Goal: Information Seeking & Learning: Learn about a topic

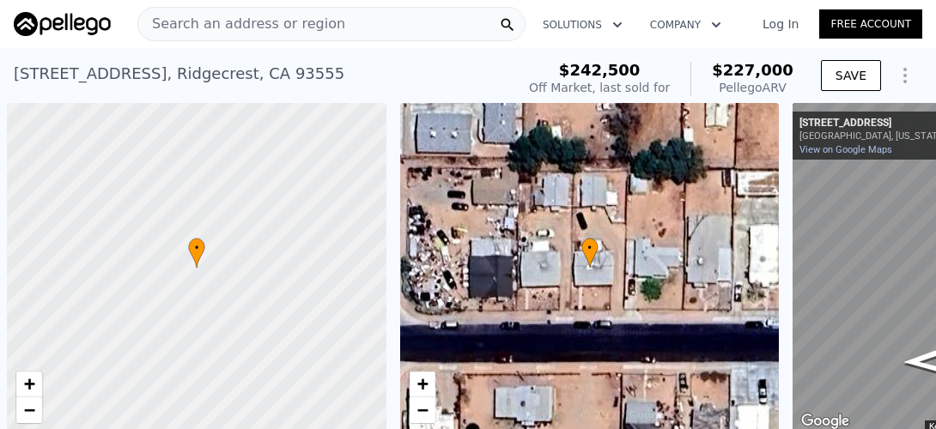
click at [237, 15] on span "Search an address or region" at bounding box center [241, 24] width 207 height 21
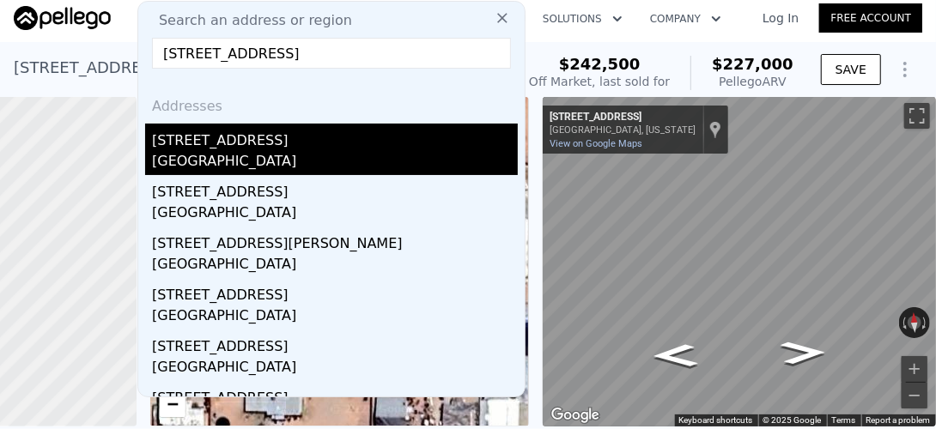
type input "[STREET_ADDRESS]"
click at [198, 161] on div "[GEOGRAPHIC_DATA]" at bounding box center [335, 163] width 366 height 24
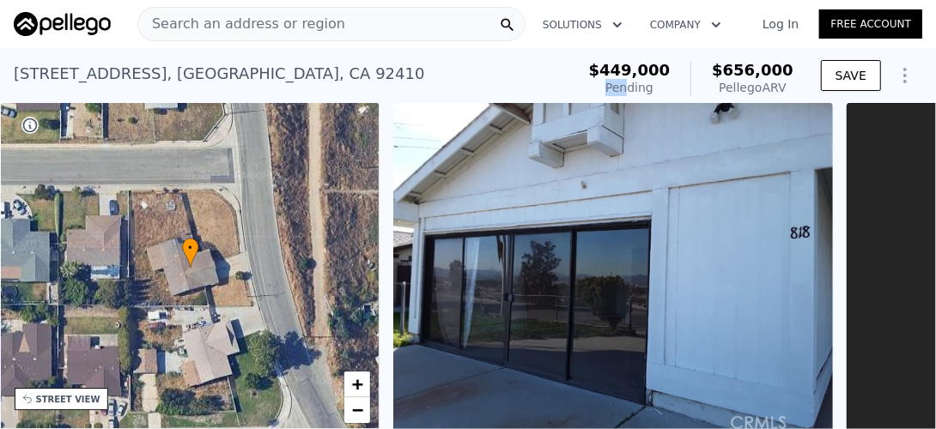
drag, startPoint x: 685, startPoint y: 64, endPoint x: 640, endPoint y: 82, distance: 49.3
click at [640, 82] on div "$449,000 Pending $656,000 Pellego ARV" at bounding box center [691, 79] width 204 height 34
copy div "Pen"
drag, startPoint x: 683, startPoint y: 82, endPoint x: 579, endPoint y: 67, distance: 105.1
click at [579, 67] on div "[STREET_ADDRESS] Pending (~ARV $656k ) $449,000 Pending $656,000 Pellego ARV SA…" at bounding box center [468, 79] width 909 height 48
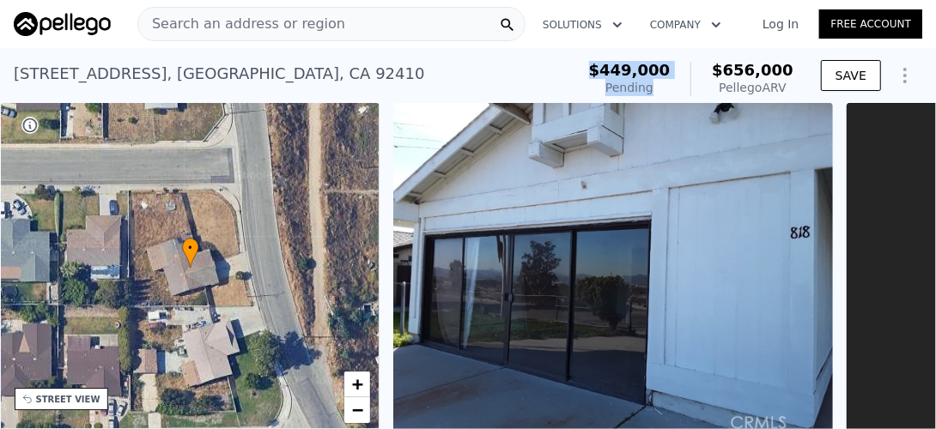
copy div "Pending (~ARV $656k ) $449,000 Pending"
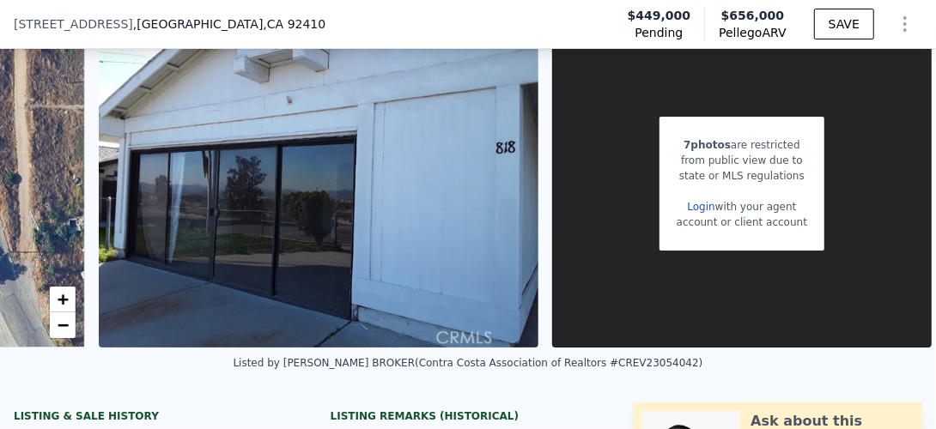
scroll to position [0, 709]
